Goal: Transaction & Acquisition: Download file/media

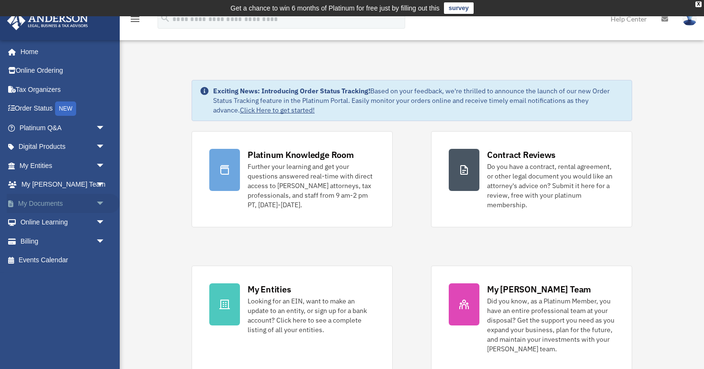
click at [62, 206] on link "My Documents arrow_drop_down" at bounding box center [63, 203] width 113 height 19
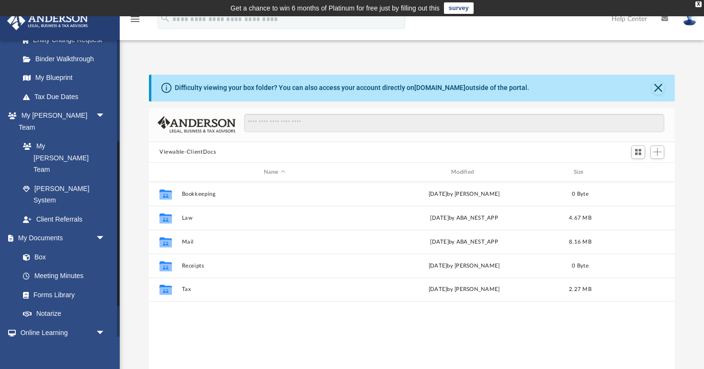
scroll to position [202, 0]
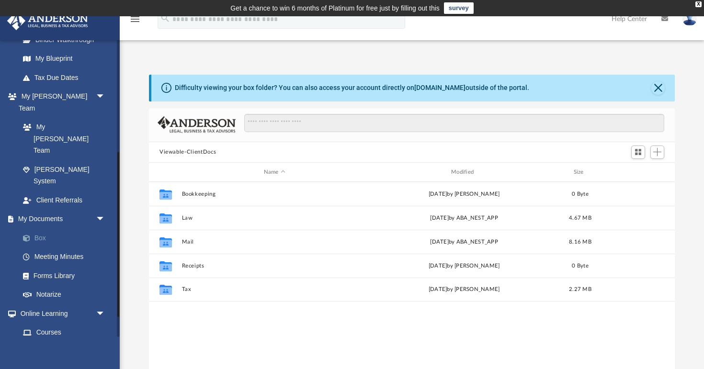
click at [37, 229] on link "Box" at bounding box center [66, 238] width 106 height 19
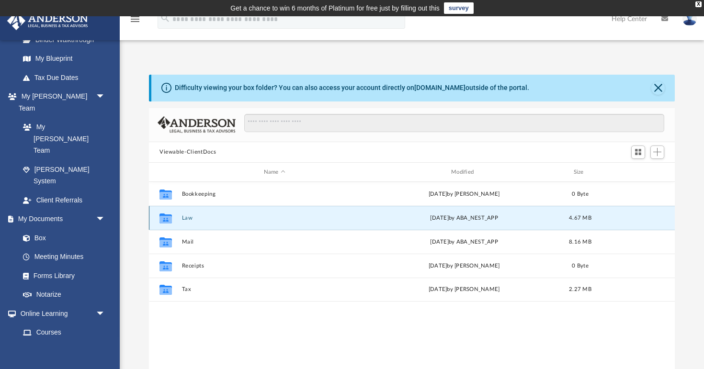
click at [186, 219] on button "Law" at bounding box center [274, 218] width 185 height 6
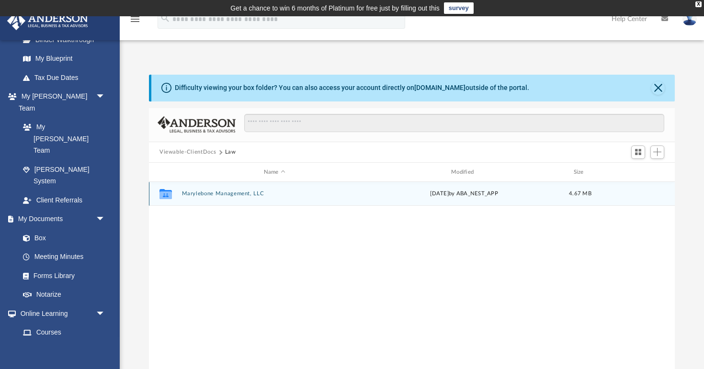
click at [212, 190] on div "Collaborated Folder Marylebone Management, LLC [DATE] by ABA_NEST_APP 4.67 MB" at bounding box center [412, 194] width 526 height 24
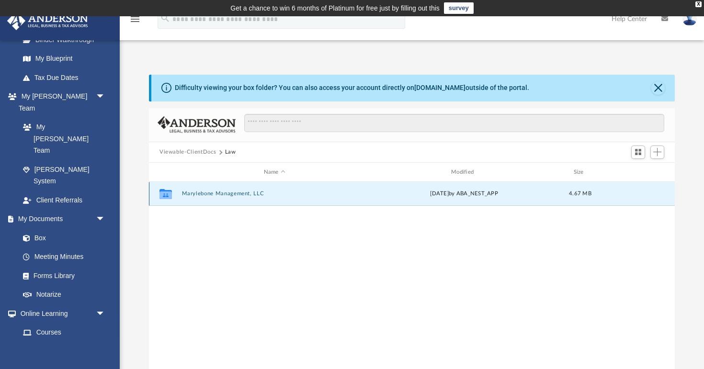
click at [214, 194] on button "Marylebone Management, LLC" at bounding box center [274, 194] width 185 height 6
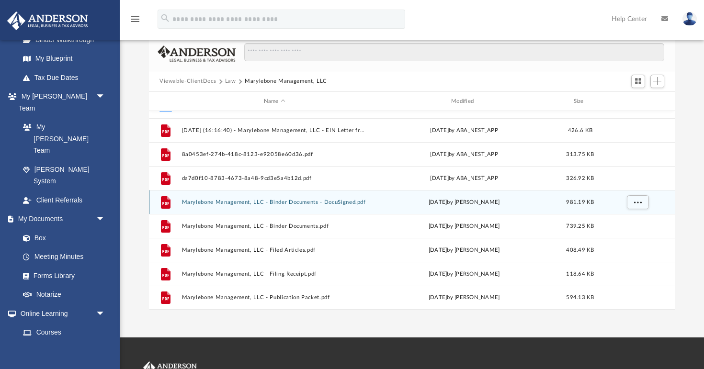
scroll to position [65, 0]
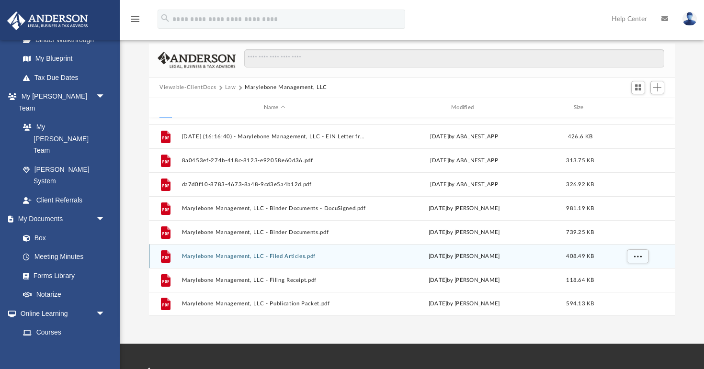
click at [290, 256] on button "Marylebone Management, LLC - Filed Articles.pdf" at bounding box center [274, 256] width 185 height 6
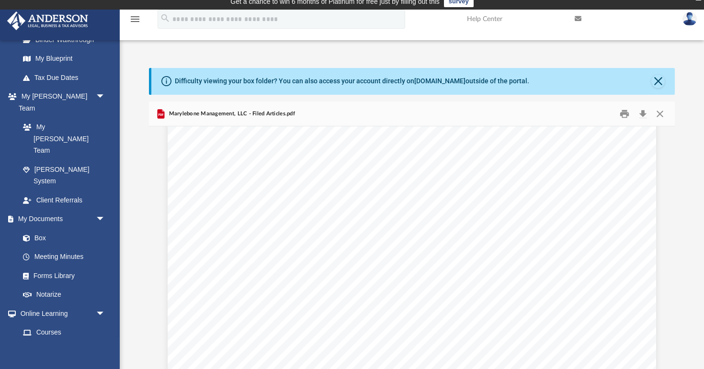
scroll to position [1506, 0]
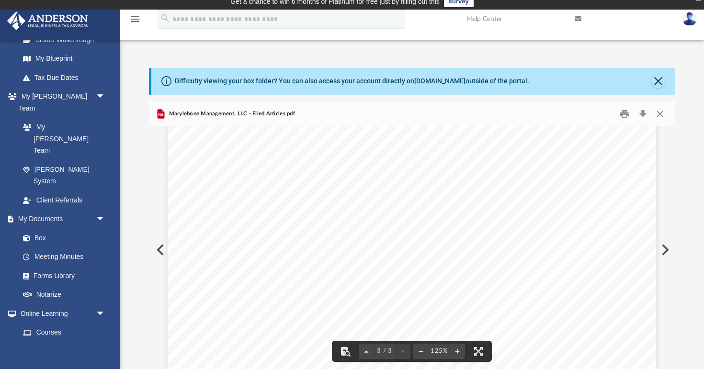
click at [669, 252] on button "Preview" at bounding box center [664, 250] width 21 height 27
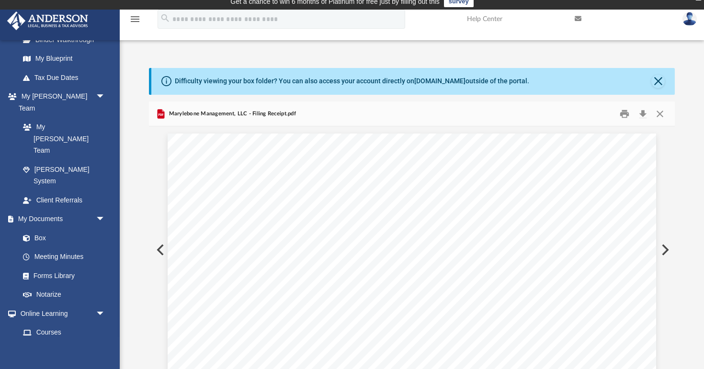
scroll to position [11, 0]
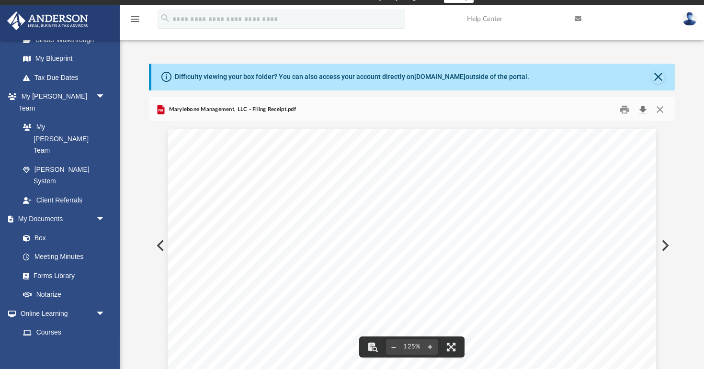
click at [644, 110] on button "Download" at bounding box center [642, 109] width 17 height 15
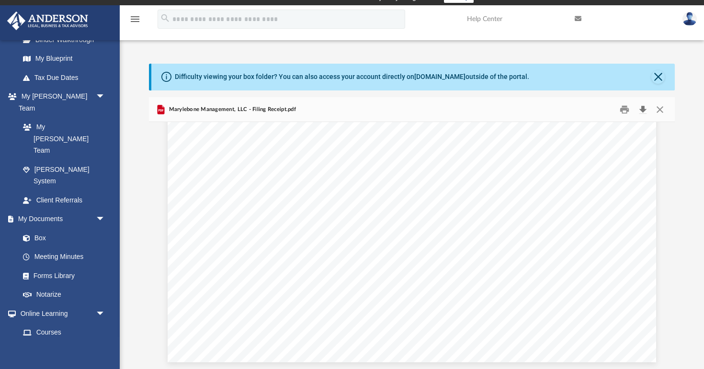
scroll to position [0, 0]
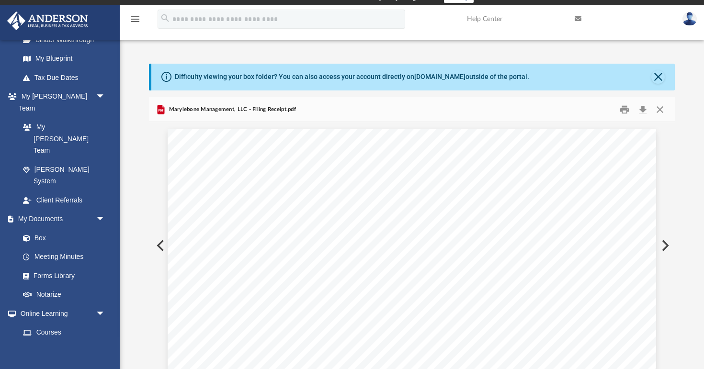
click at [669, 247] on button "Preview" at bounding box center [664, 245] width 21 height 27
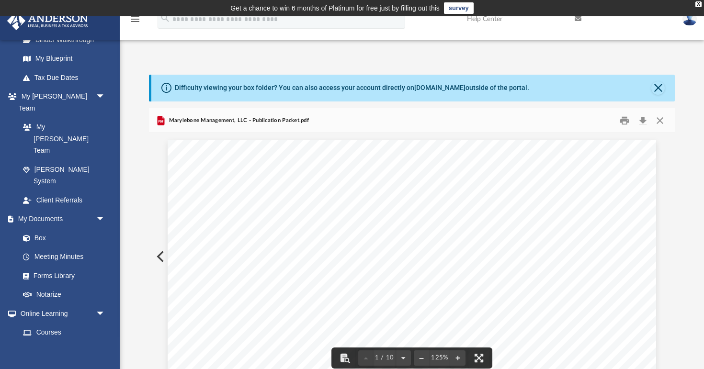
click at [275, 118] on span "Marylebone Management, LLC - Publication Packet.pdf" at bounding box center [238, 120] width 142 height 9
click at [160, 259] on button "Preview" at bounding box center [159, 256] width 21 height 27
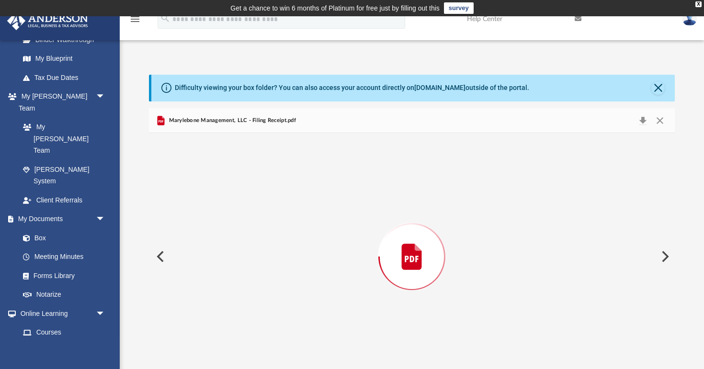
scroll to position [11, 0]
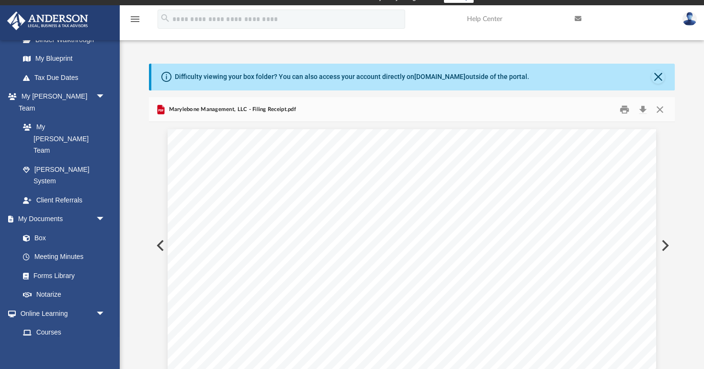
click at [159, 244] on button "Preview" at bounding box center [159, 245] width 21 height 27
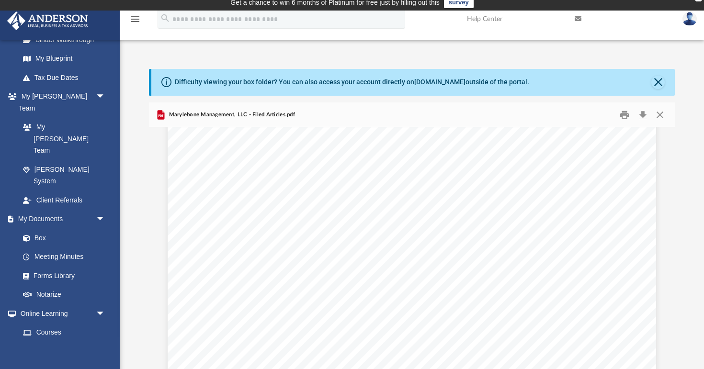
scroll to position [649, 0]
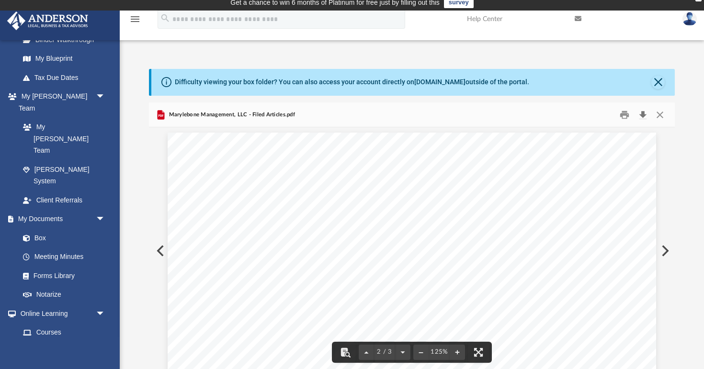
click at [644, 115] on button "Download" at bounding box center [642, 114] width 17 height 15
click at [162, 256] on button "Preview" at bounding box center [159, 251] width 21 height 27
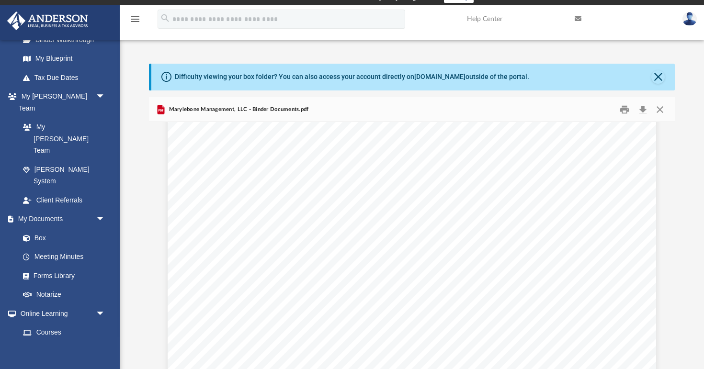
scroll to position [812, 0]
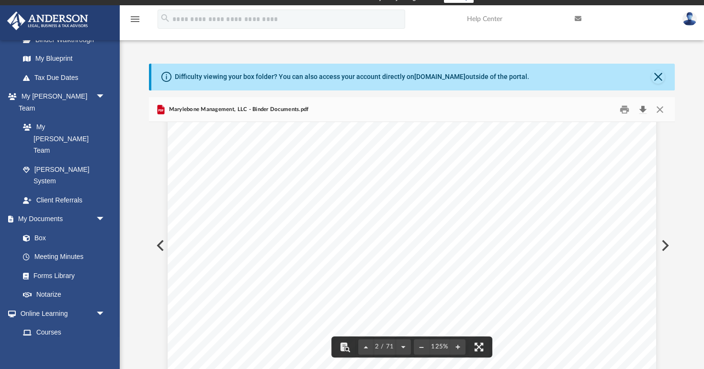
click at [646, 106] on button "Download" at bounding box center [642, 109] width 17 height 15
click at [160, 247] on button "Preview" at bounding box center [159, 245] width 21 height 27
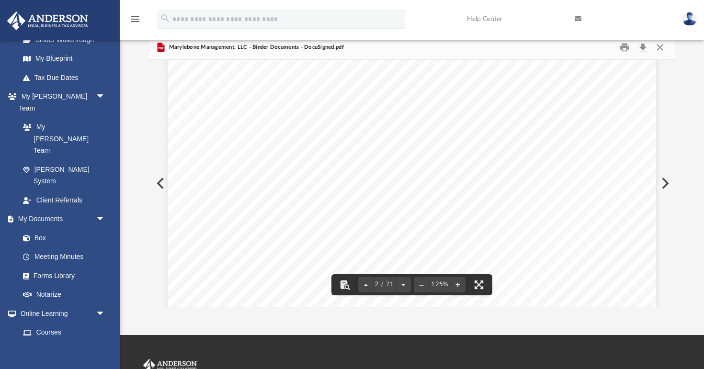
scroll to position [720, 0]
click at [155, 180] on button "Preview" at bounding box center [159, 183] width 21 height 27
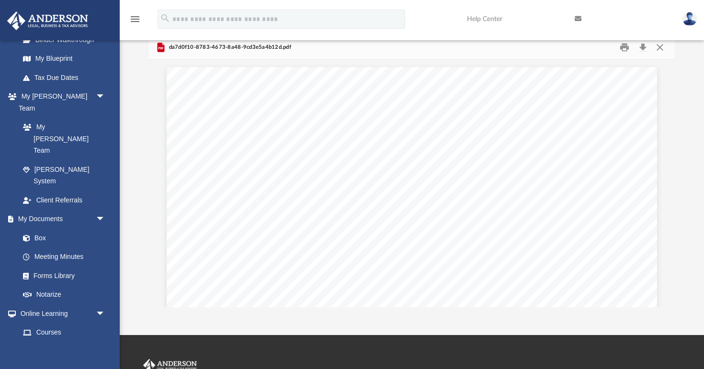
scroll to position [0, 0]
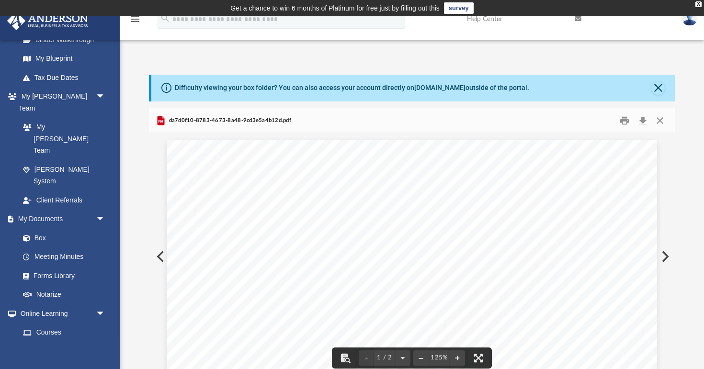
click at [160, 262] on button "Preview" at bounding box center [159, 256] width 21 height 27
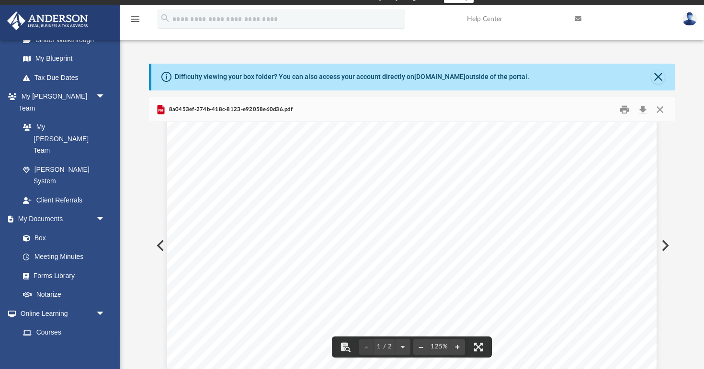
scroll to position [176, 0]
click at [160, 241] on button "Preview" at bounding box center [159, 245] width 21 height 27
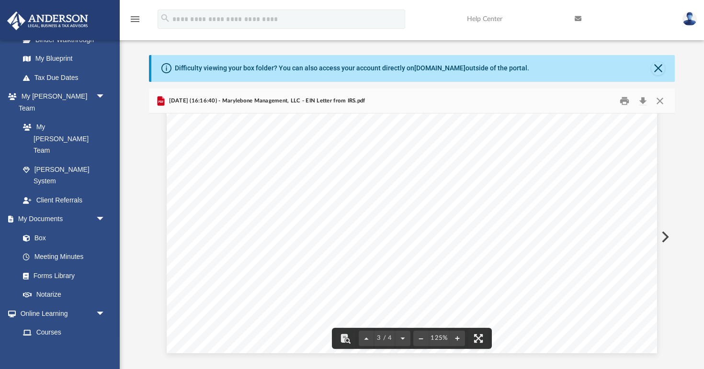
scroll to position [1692, 0]
click at [643, 99] on button "Download" at bounding box center [642, 100] width 17 height 15
